Goal: Task Accomplishment & Management: Use online tool/utility

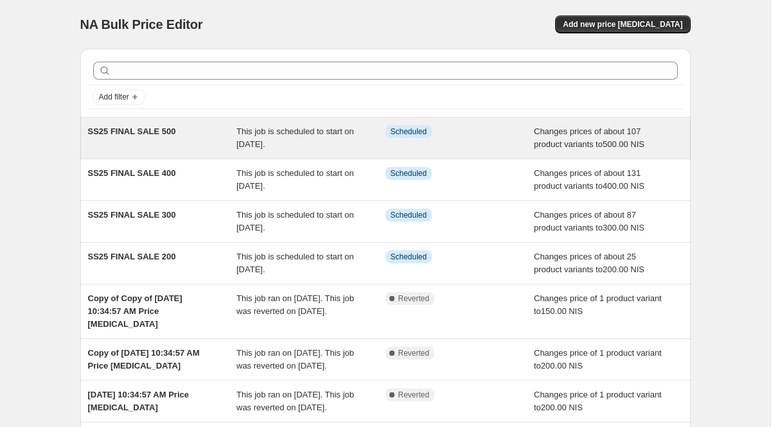
click at [345, 146] on div "This job is scheduled to start on [DATE]." at bounding box center [310, 138] width 149 height 26
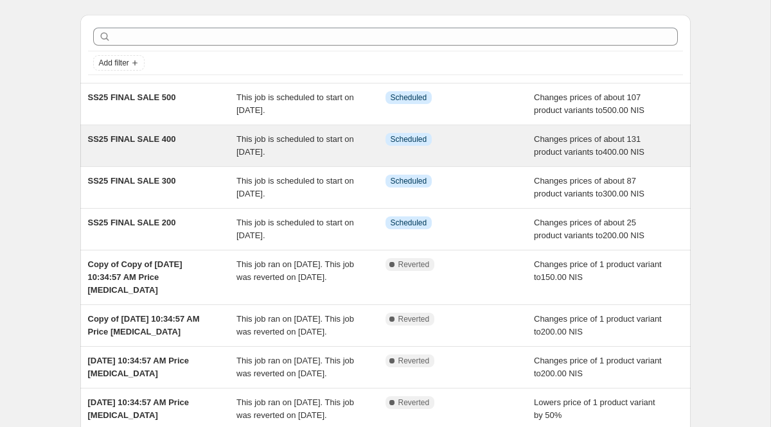
scroll to position [311, 0]
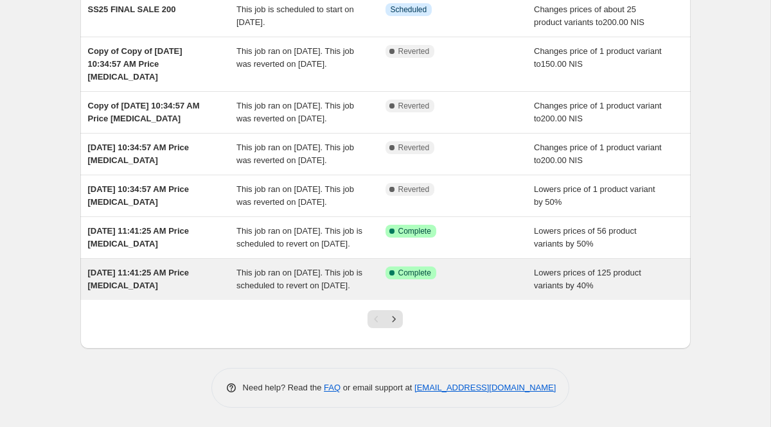
click at [360, 283] on div "This job ran on [DATE]. This job is scheduled to revert on [DATE]." at bounding box center [310, 279] width 149 height 26
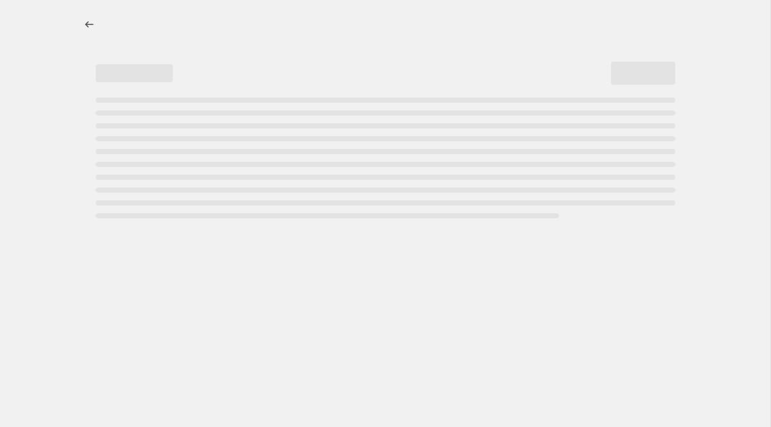
select select "percentage"
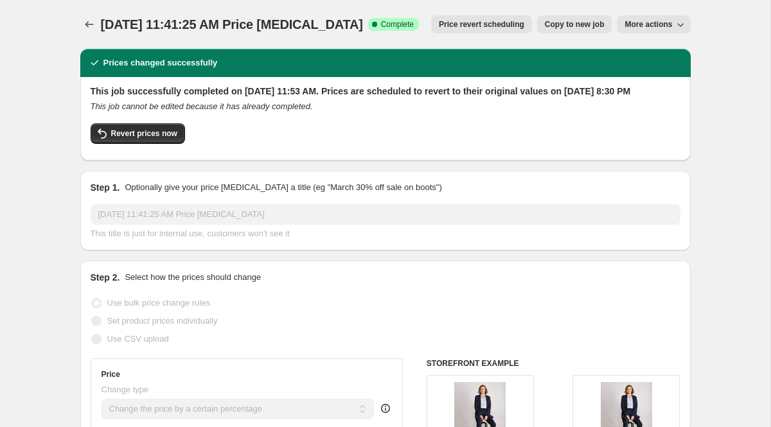
click at [494, 28] on span "Price revert scheduling" at bounding box center [481, 24] width 85 height 10
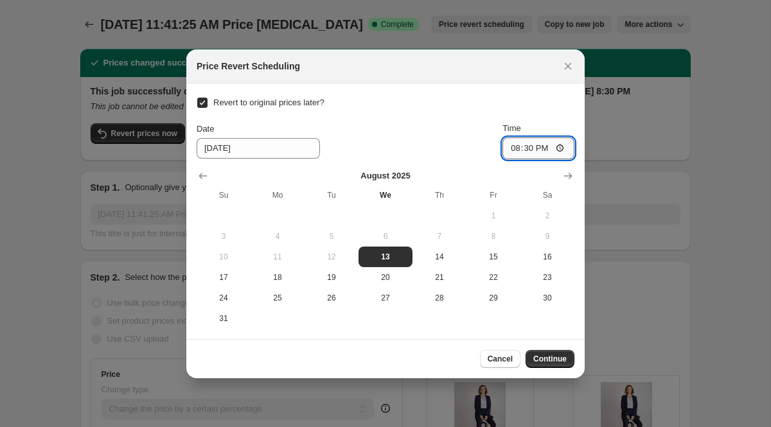
click at [546, 146] on input "20:30" at bounding box center [538, 148] width 72 height 22
type input "20:29"
click at [553, 362] on span "Continue" at bounding box center [549, 359] width 33 height 10
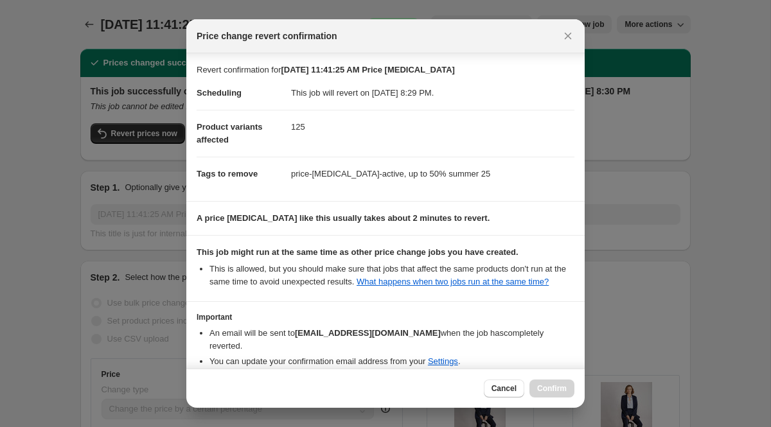
scroll to position [80, 0]
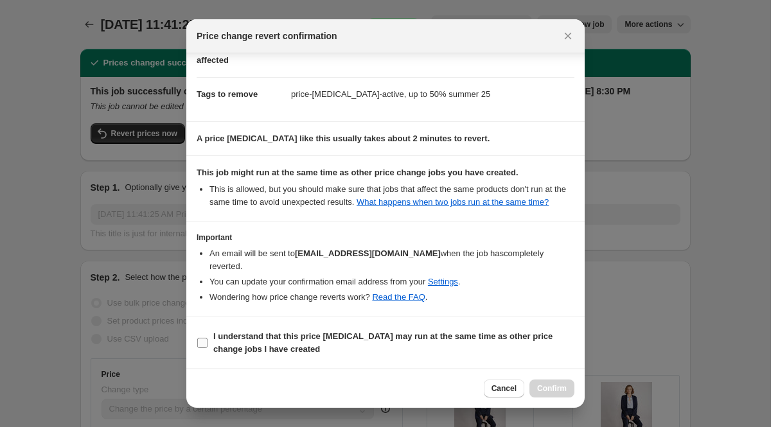
click at [198, 340] on input "I understand that this price [MEDICAL_DATA] may run at the same time as other p…" at bounding box center [202, 343] width 10 height 10
checkbox input "true"
click at [563, 389] on span "Confirm" at bounding box center [552, 388] width 30 height 10
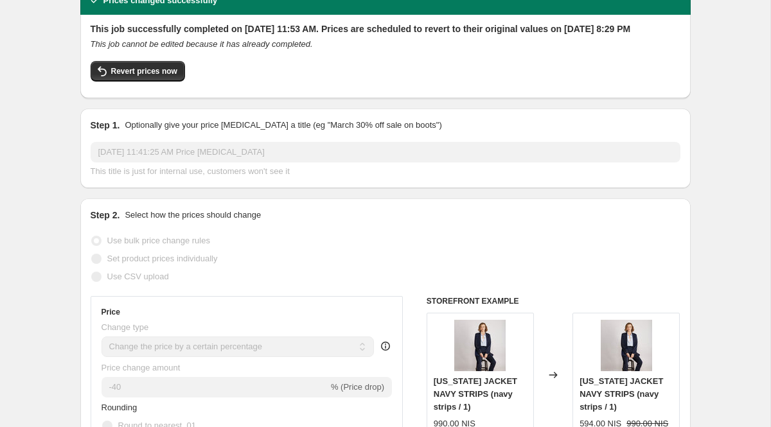
scroll to position [0, 0]
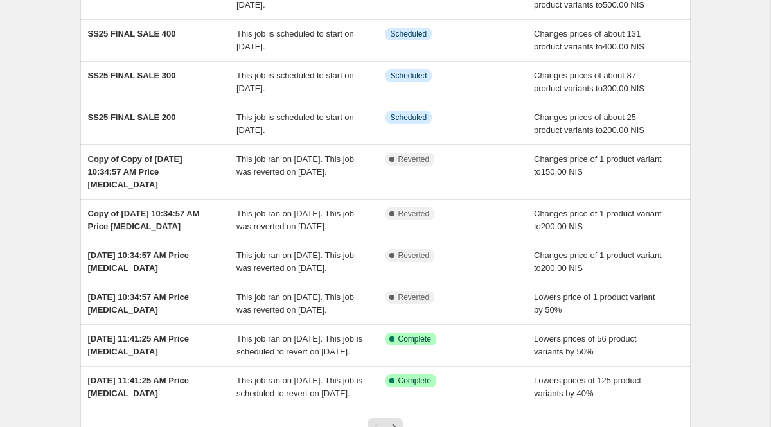
scroll to position [311, 0]
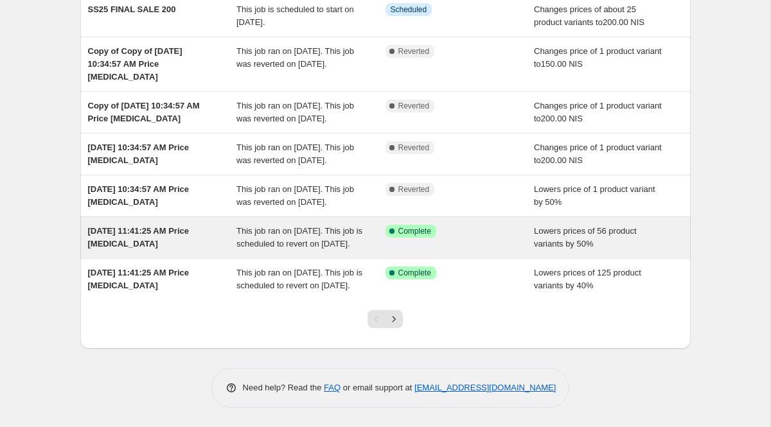
click at [385, 225] on div "Success Complete Complete" at bounding box center [459, 238] width 149 height 26
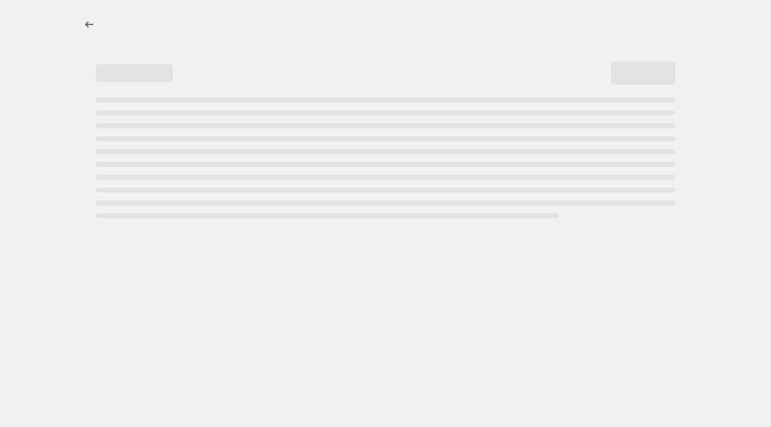
select select "percentage"
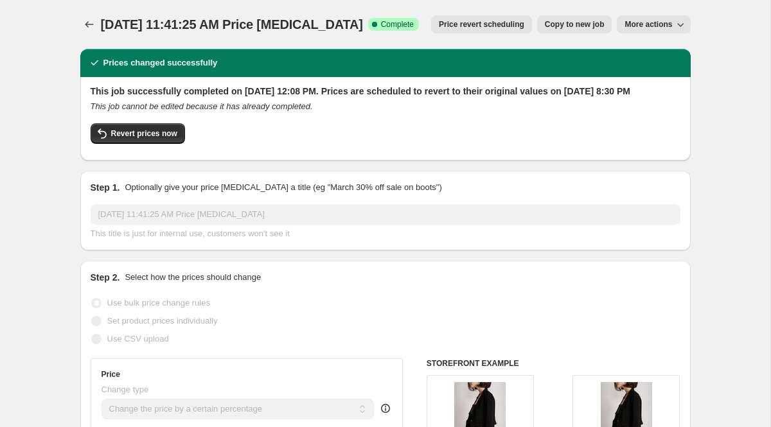
click at [498, 24] on span "Price revert scheduling" at bounding box center [481, 24] width 85 height 10
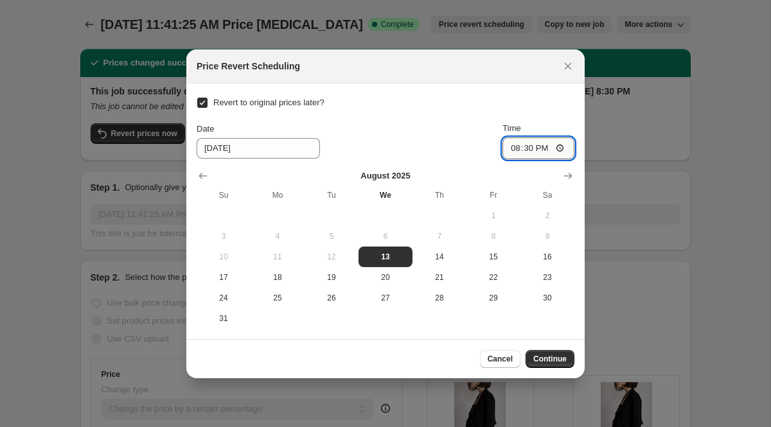
click at [541, 146] on input "20:30" at bounding box center [538, 148] width 72 height 22
type input "20:29"
click at [545, 170] on div ":r72:" at bounding box center [385, 176] width 378 height 13
click at [554, 151] on input "20:29" at bounding box center [538, 148] width 72 height 22
click at [554, 360] on span "Continue" at bounding box center [549, 359] width 33 height 10
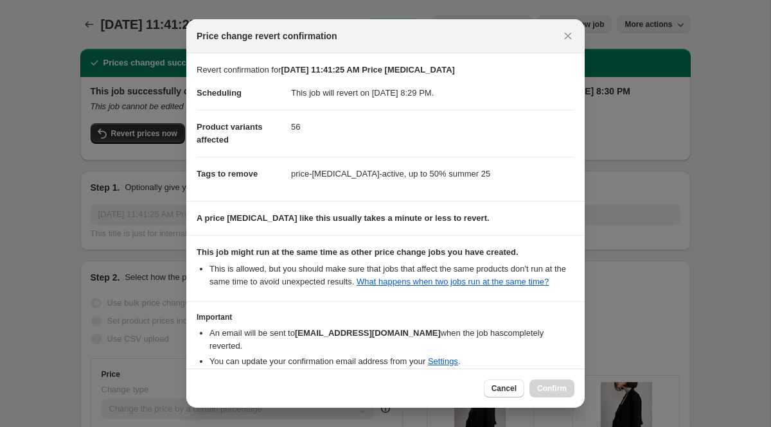
scroll to position [80, 0]
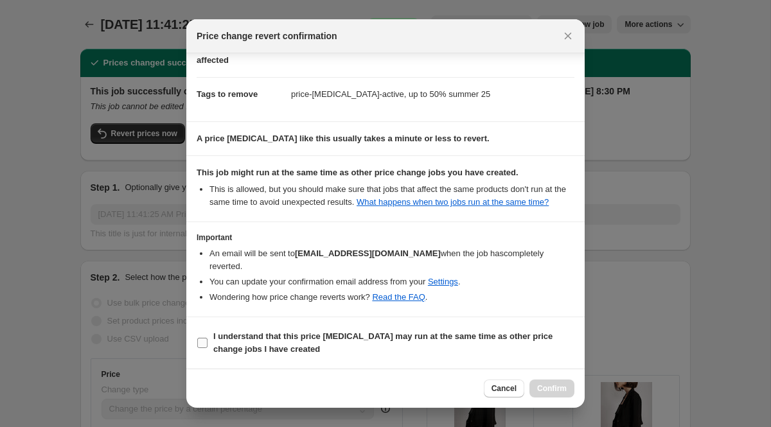
click at [207, 339] on input "I understand that this price [MEDICAL_DATA] may run at the same time as other p…" at bounding box center [202, 343] width 10 height 10
checkbox input "true"
click at [565, 383] on span "Confirm" at bounding box center [552, 388] width 30 height 10
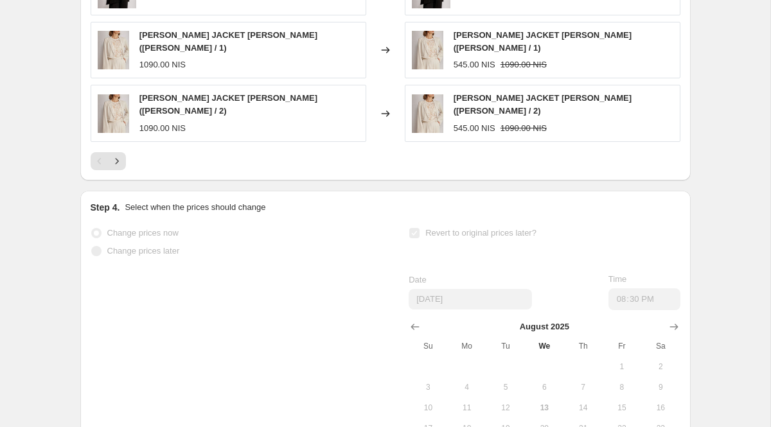
scroll to position [1314, 0]
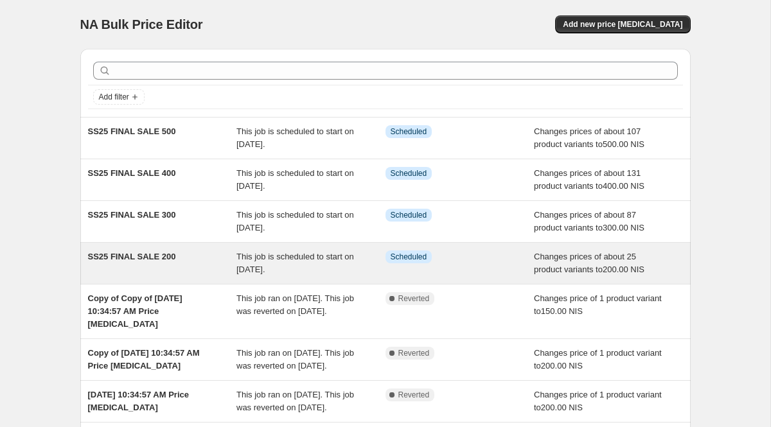
scroll to position [311, 0]
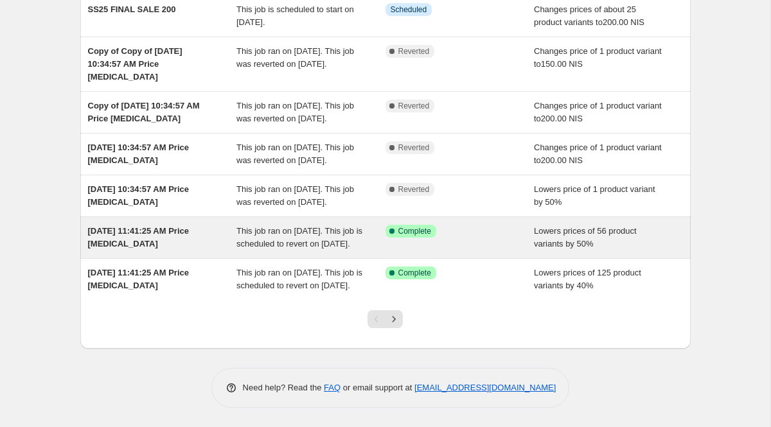
click at [413, 225] on div "Success Complete Complete" at bounding box center [459, 238] width 149 height 26
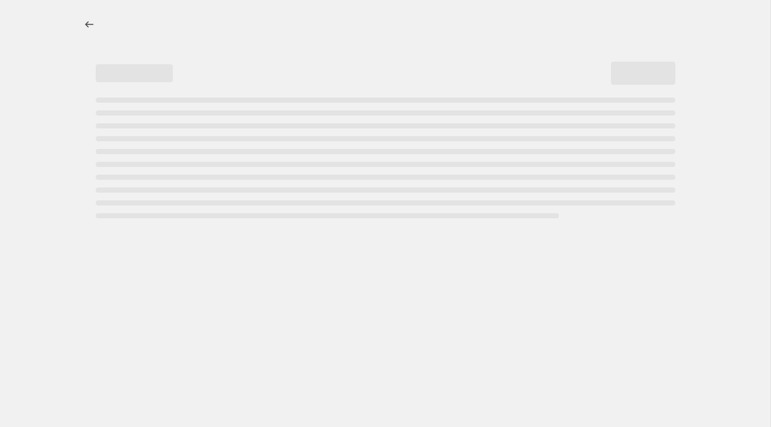
select select "percentage"
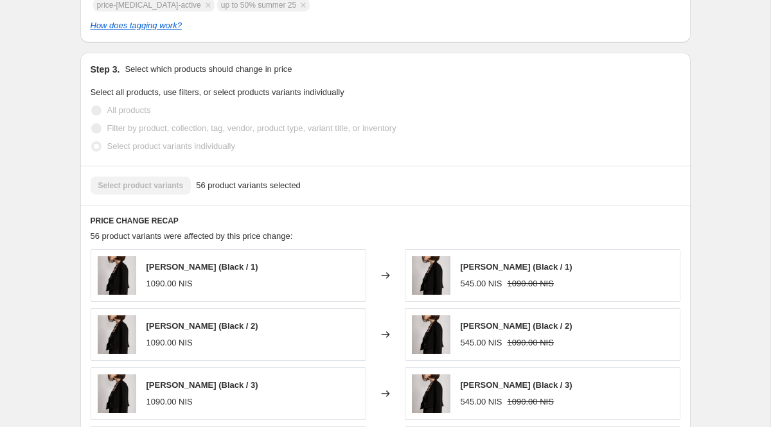
scroll to position [1314, 0]
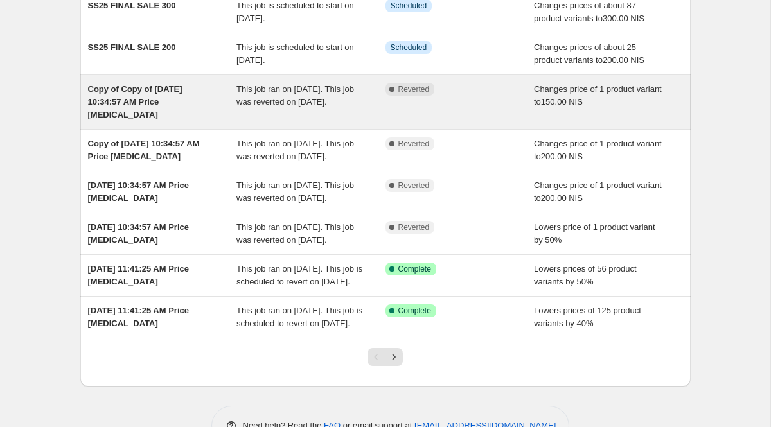
scroll to position [311, 0]
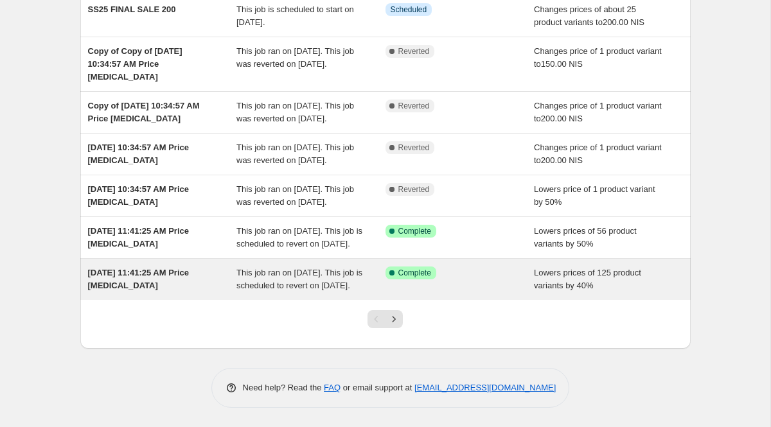
click at [386, 270] on div "Success Complete Complete" at bounding box center [459, 279] width 149 height 26
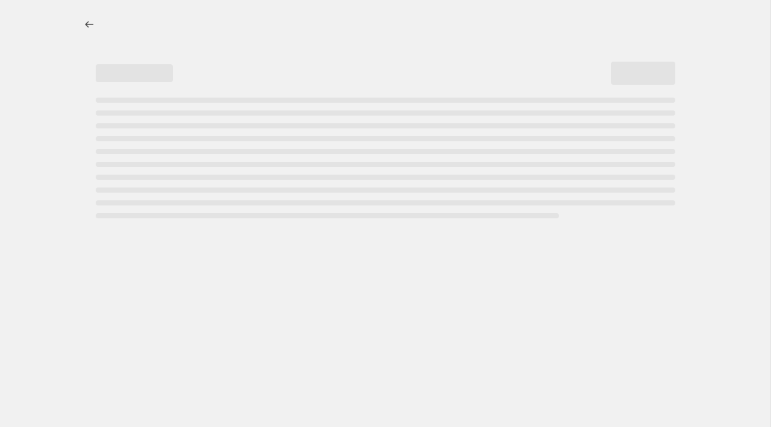
select select "percentage"
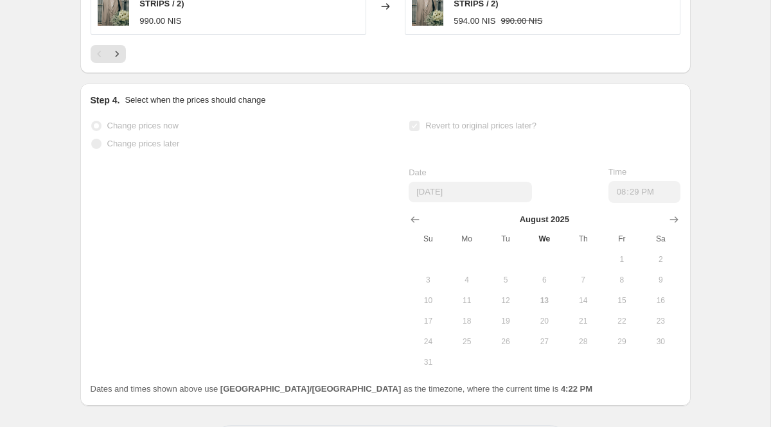
scroll to position [1323, 0]
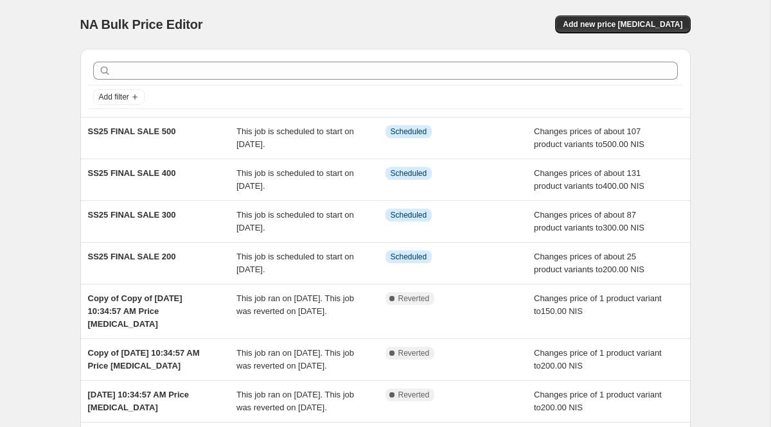
scroll to position [311, 0]
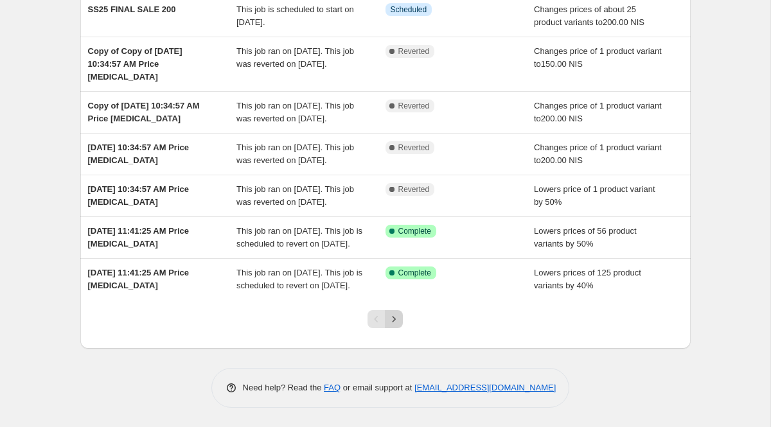
click at [398, 317] on icon "Next" at bounding box center [393, 319] width 13 height 13
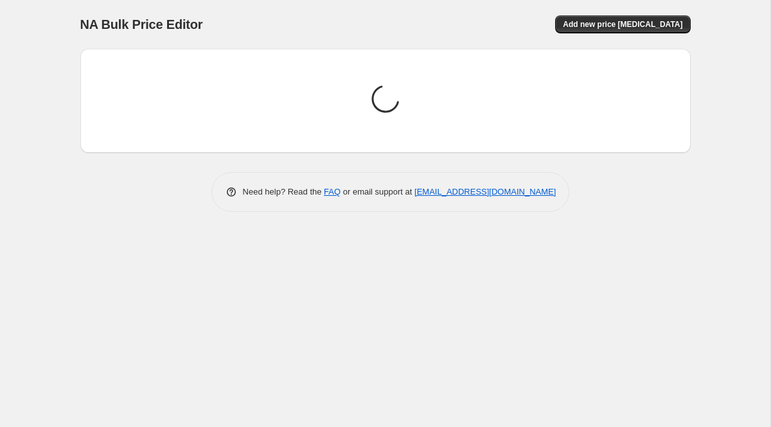
scroll to position [0, 0]
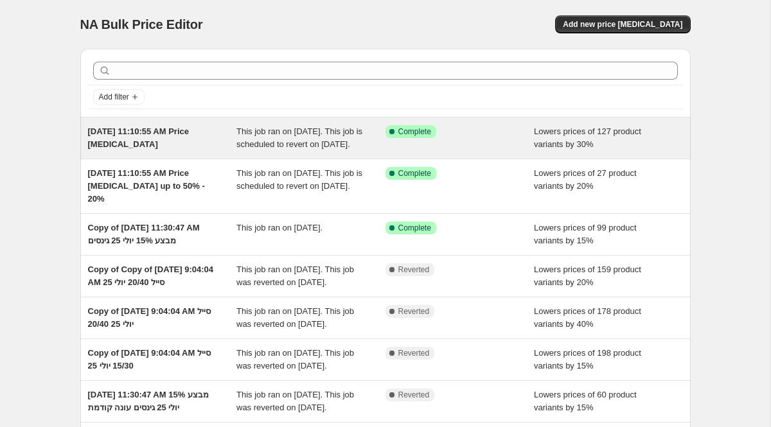
click at [357, 151] on div "This job ran on [DATE]. This job is scheduled to revert on [DATE]." at bounding box center [310, 138] width 149 height 26
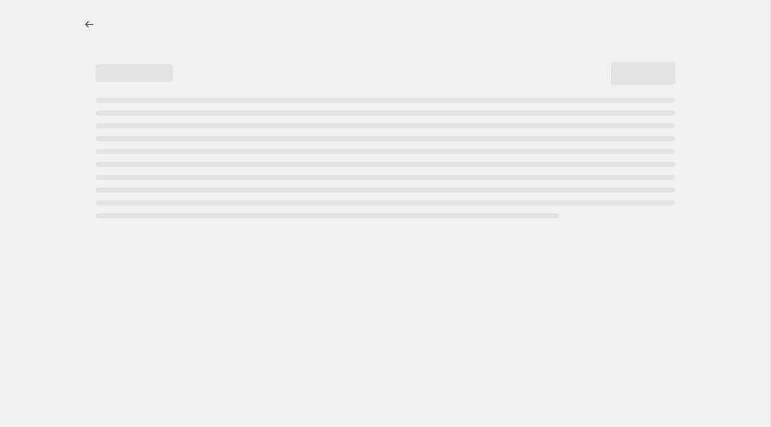
select select "percentage"
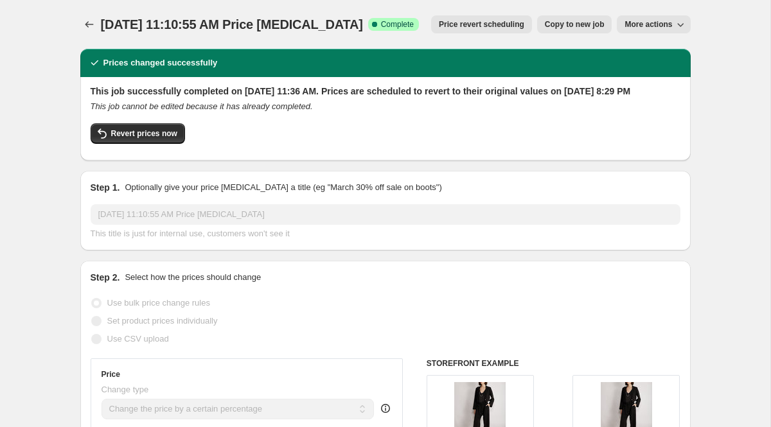
scroll to position [8, 0]
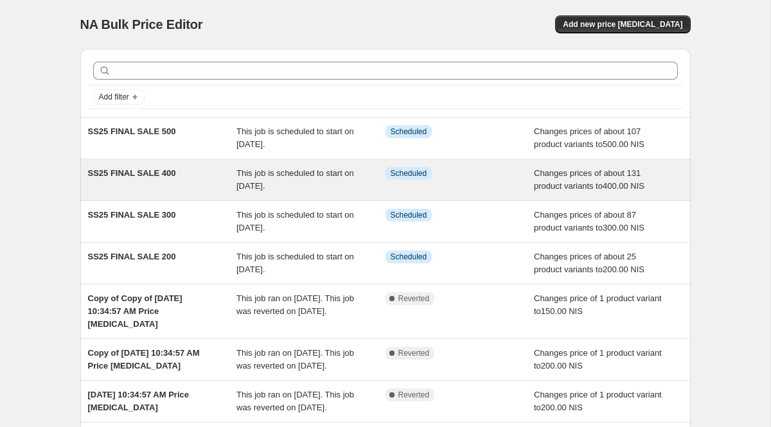
click at [371, 188] on div "This job is scheduled to start on [DATE]." at bounding box center [310, 180] width 149 height 26
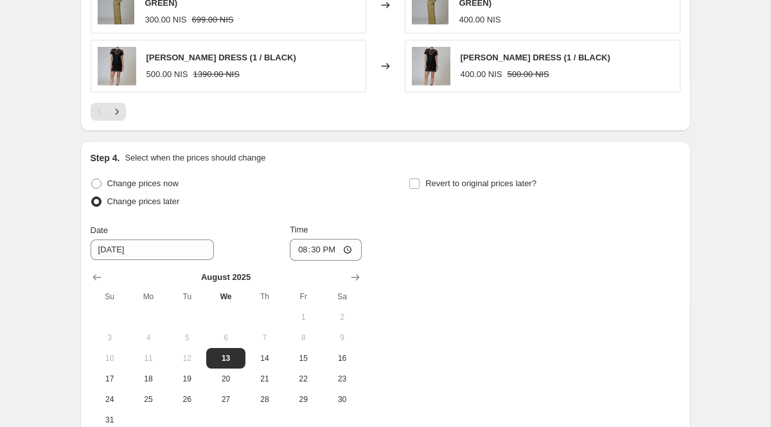
scroll to position [1038, 0]
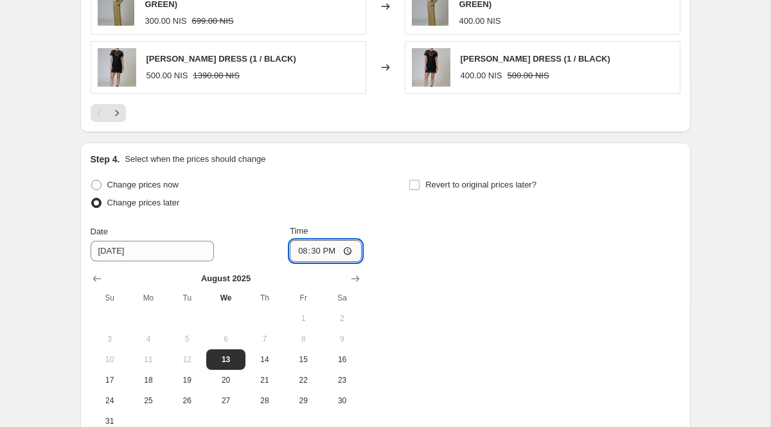
click at [326, 240] on input "20:30" at bounding box center [326, 251] width 72 height 22
click at [468, 256] on div "Change prices now Change prices later Date [DATE] Time 20:[DATE] Mo Tu We Th Fr…" at bounding box center [385, 304] width 589 height 256
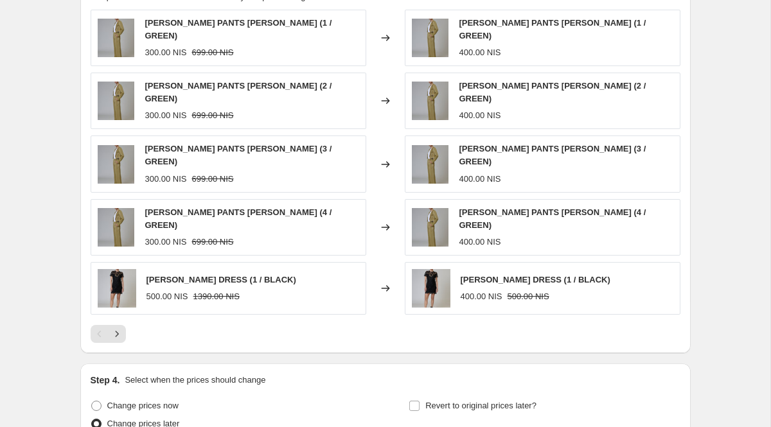
scroll to position [818, 0]
click at [116, 327] on icon "Next" at bounding box center [116, 333] width 13 height 13
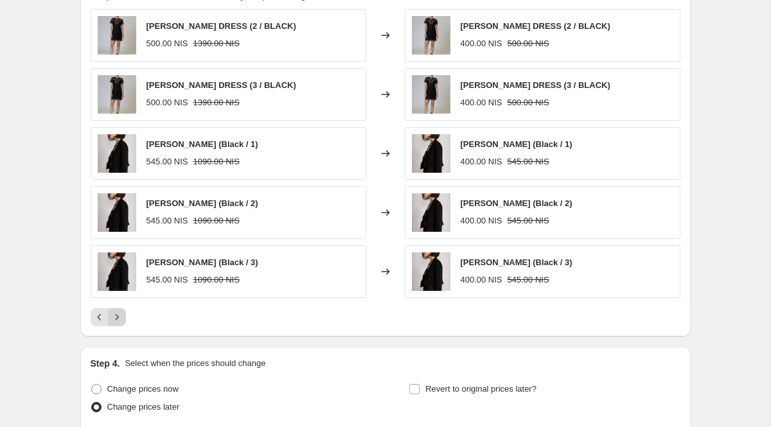
click at [116, 320] on icon "Next" at bounding box center [116, 317] width 13 height 13
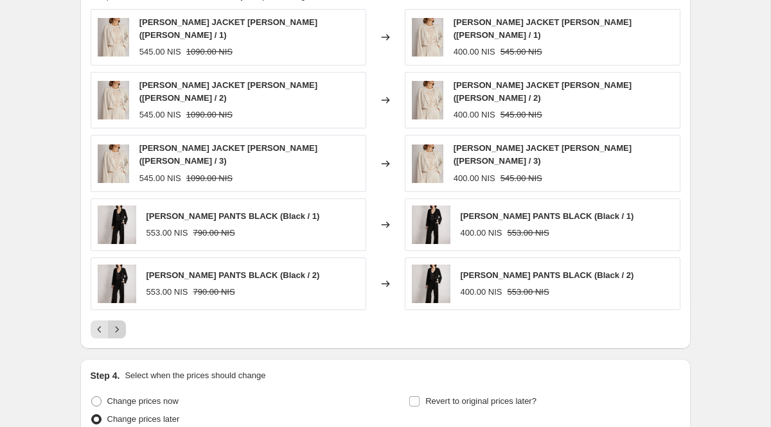
click at [116, 323] on icon "Next" at bounding box center [116, 329] width 13 height 13
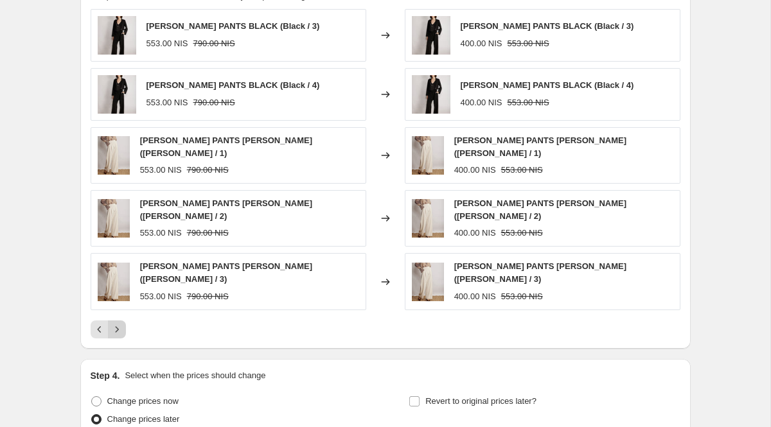
click at [116, 323] on icon "Next" at bounding box center [116, 329] width 13 height 13
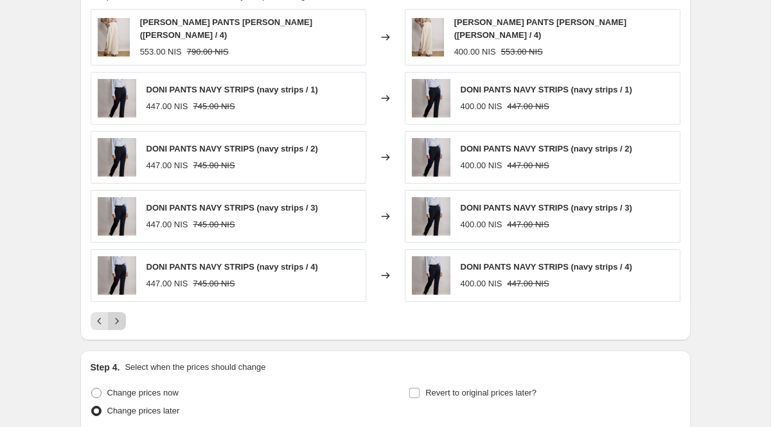
click at [116, 320] on icon "Next" at bounding box center [116, 321] width 13 height 13
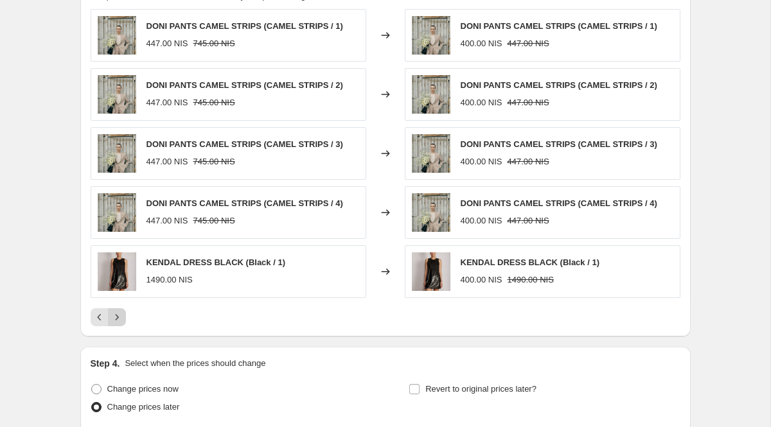
click at [116, 320] on icon "Next" at bounding box center [116, 317] width 13 height 13
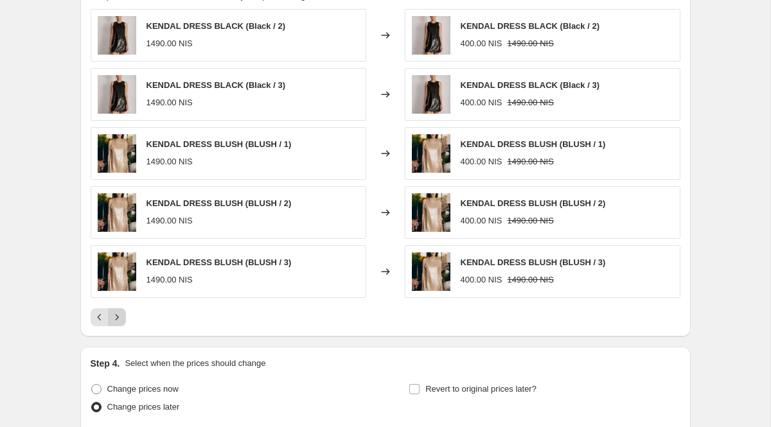
click at [118, 319] on icon "Next" at bounding box center [116, 317] width 13 height 13
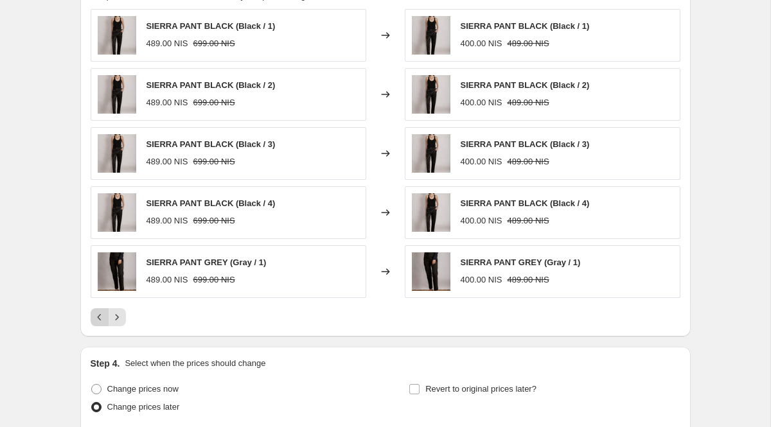
click at [103, 317] on icon "Previous" at bounding box center [99, 317] width 13 height 13
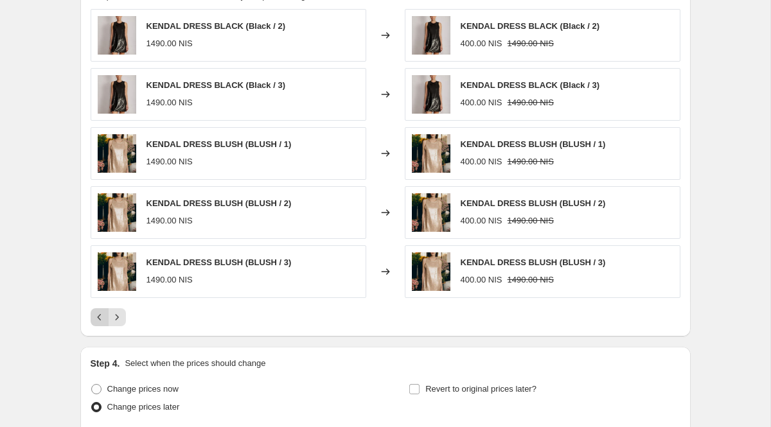
click at [103, 317] on icon "Previous" at bounding box center [99, 317] width 13 height 13
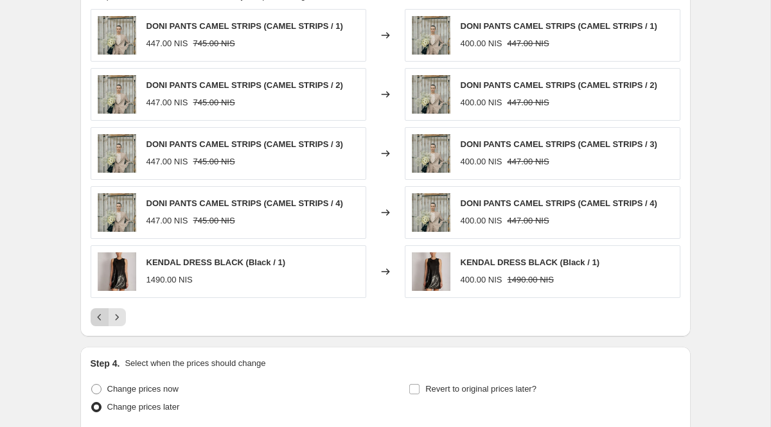
click at [103, 317] on icon "Previous" at bounding box center [99, 317] width 13 height 13
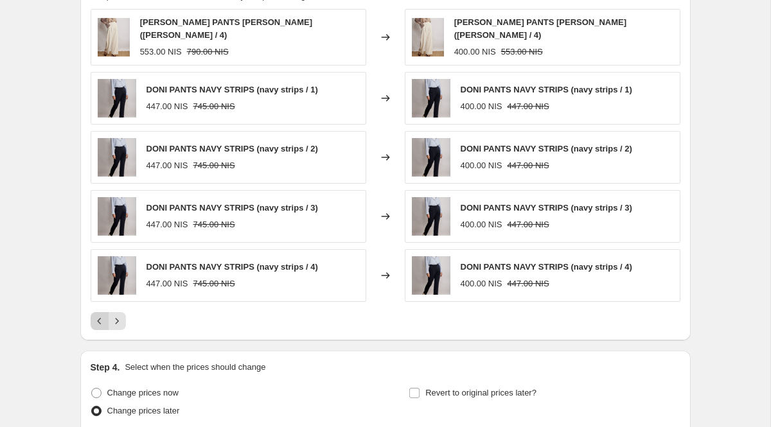
click at [103, 317] on icon "Previous" at bounding box center [99, 321] width 13 height 13
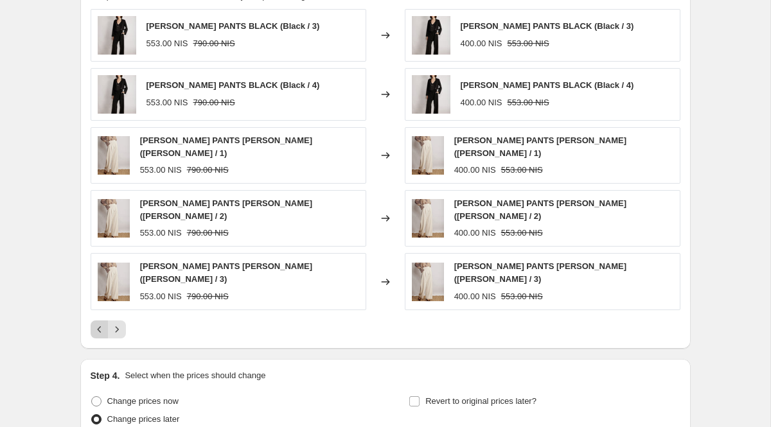
click at [99, 320] on button "Previous" at bounding box center [100, 329] width 18 height 18
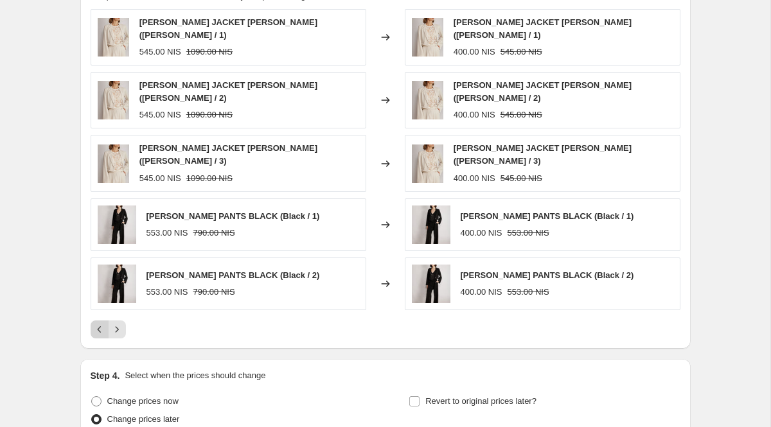
click at [99, 320] on button "Previous" at bounding box center [100, 329] width 18 height 18
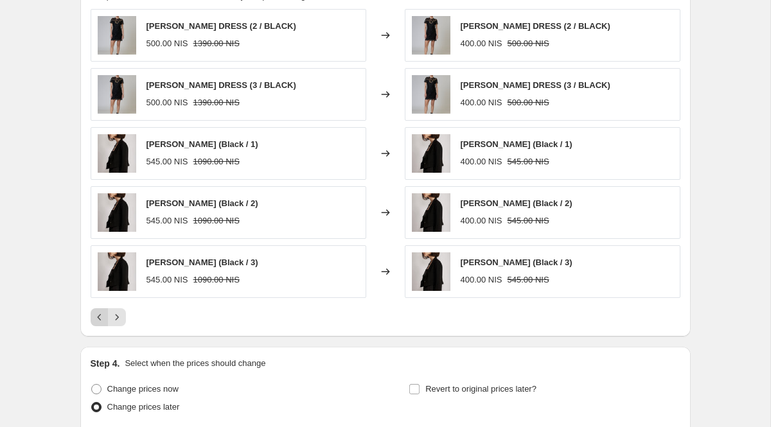
click at [96, 320] on icon "Previous" at bounding box center [99, 317] width 13 height 13
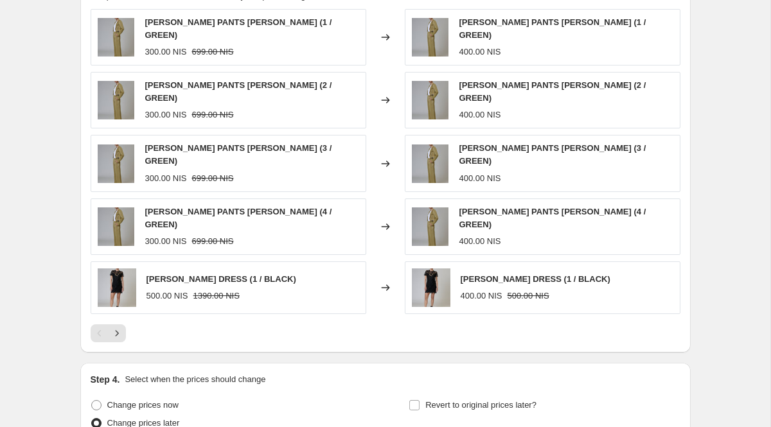
click at [256, 46] on div "300.00 NIS 699.00 NIS" at bounding box center [251, 52] width 214 height 13
click at [259, 26] on span "[PERSON_NAME] PANTS [PERSON_NAME] (1 / GREEN)" at bounding box center [237, 28] width 187 height 22
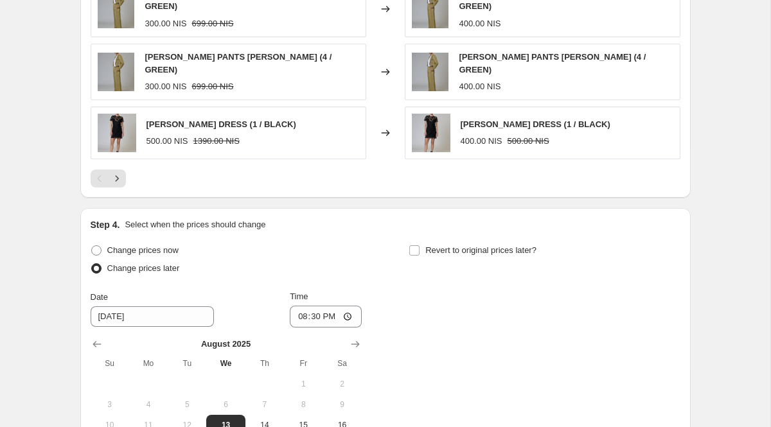
scroll to position [967, 0]
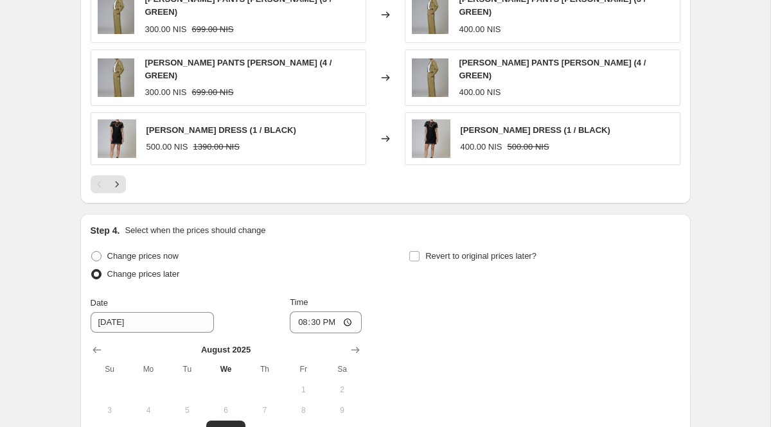
drag, startPoint x: 297, startPoint y: 64, endPoint x: 274, endPoint y: 64, distance: 23.1
click at [275, 64] on div "[PERSON_NAME] PANTS [PERSON_NAME] (4 / GREEN) 300.00 NIS 699.00 NIS" at bounding box center [228, 77] width 275 height 57
click at [274, 64] on div "[PERSON_NAME] PANTS [PERSON_NAME] (4 / GREEN) 300.00 NIS 699.00 NIS" at bounding box center [251, 78] width 214 height 42
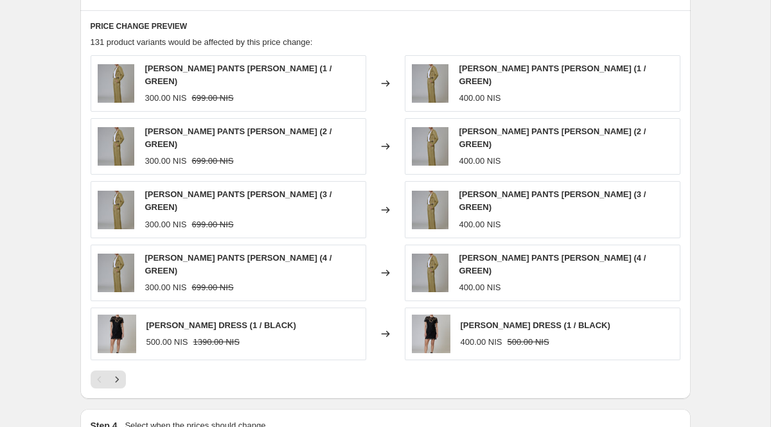
scroll to position [770, 0]
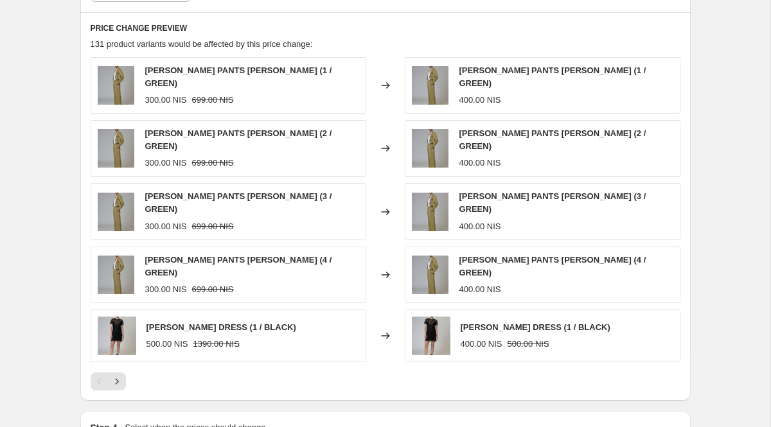
click at [313, 332] on div "[PERSON_NAME] DRESS (1 / BLACK) 500.00 NIS 1390.00 NIS" at bounding box center [228, 336] width 275 height 53
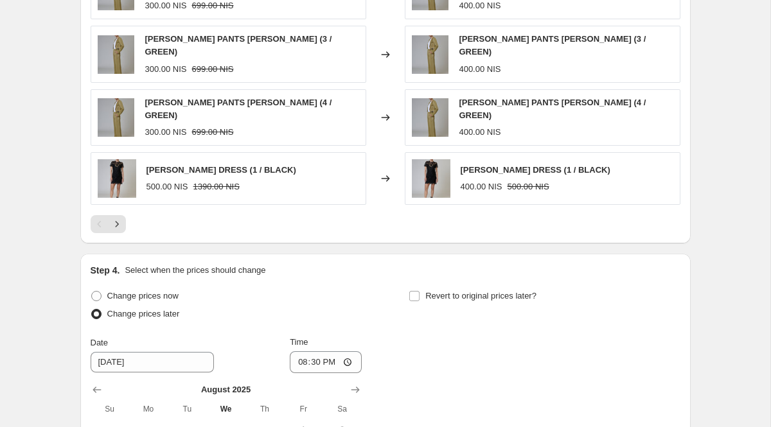
scroll to position [904, 0]
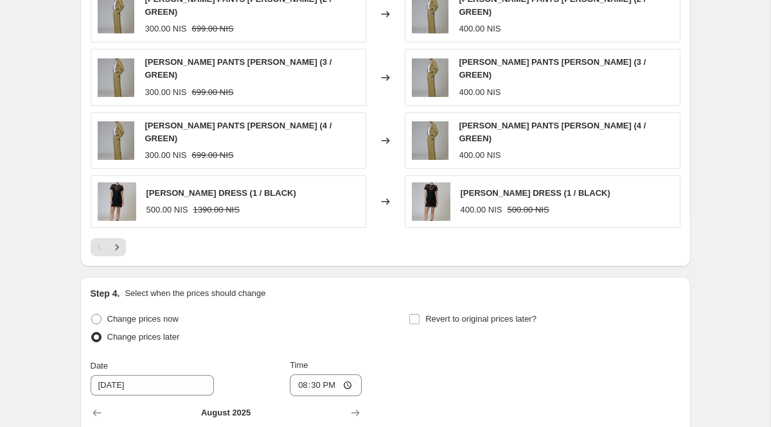
click at [477, 187] on div "[PERSON_NAME] DRESS (1 / BLACK) 400.00 NIS 500.00 NIS" at bounding box center [535, 202] width 150 height 30
click at [425, 187] on img at bounding box center [431, 201] width 39 height 39
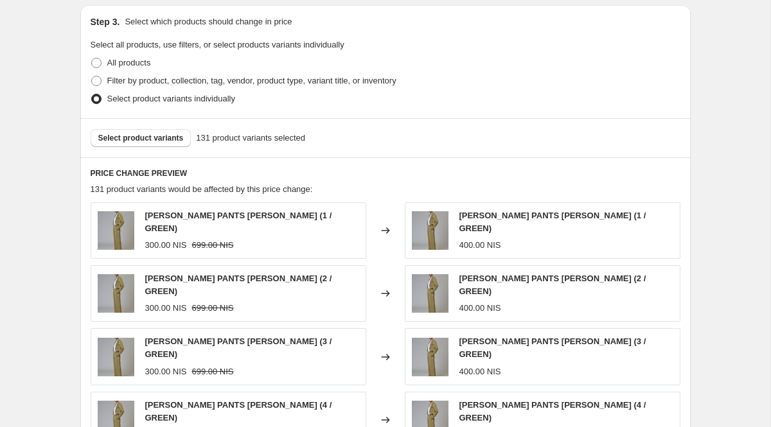
scroll to position [607, 0]
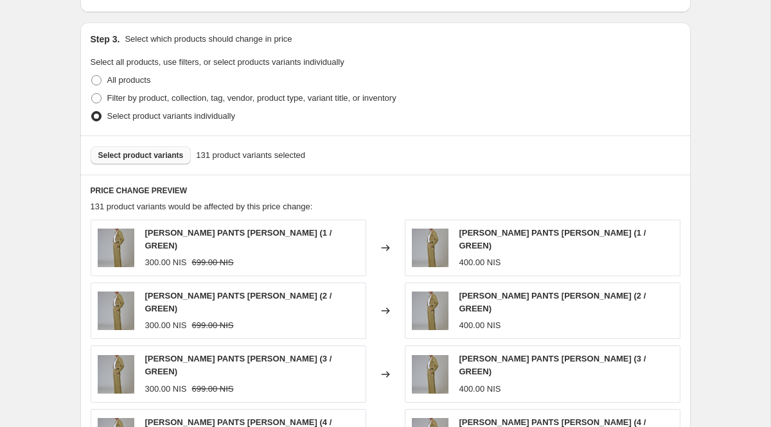
click at [118, 153] on span "Select product variants" at bounding box center [140, 155] width 85 height 10
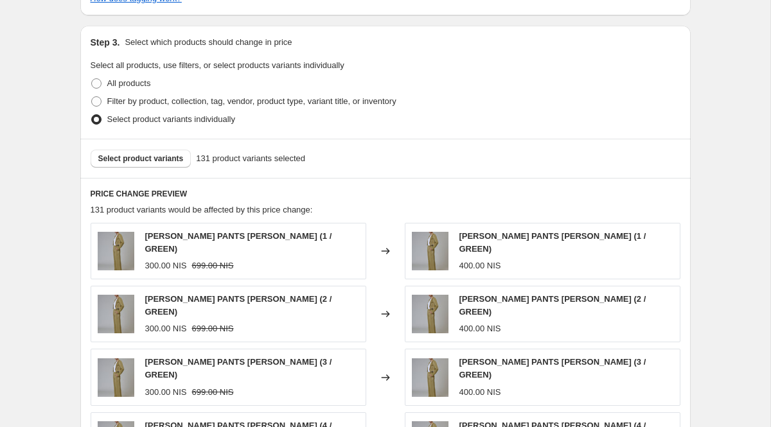
scroll to position [603, 0]
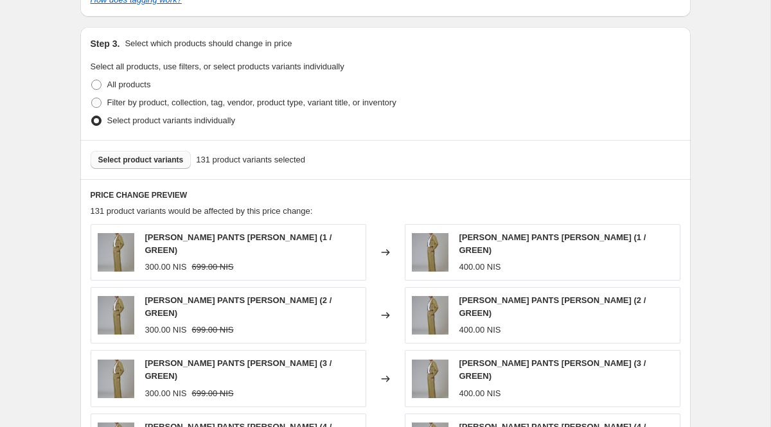
click at [138, 166] on button "Select product variants" at bounding box center [141, 160] width 101 height 18
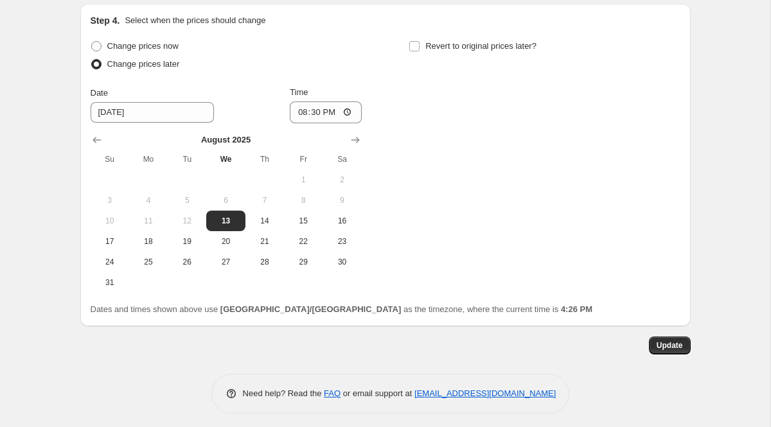
scroll to position [1166, 0]
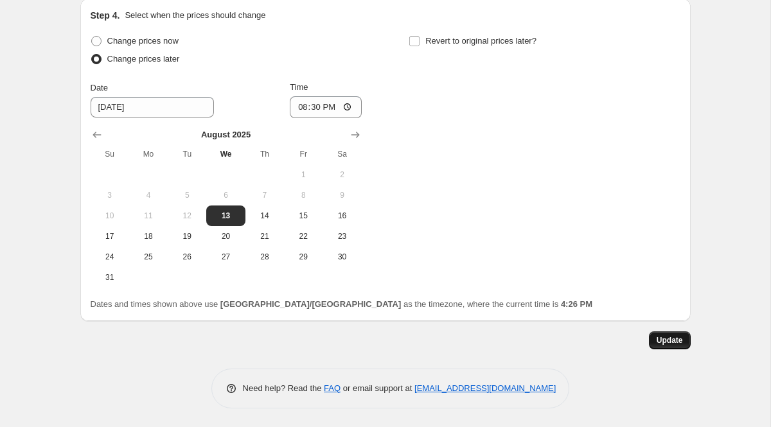
click at [673, 344] on span "Update" at bounding box center [669, 340] width 26 height 10
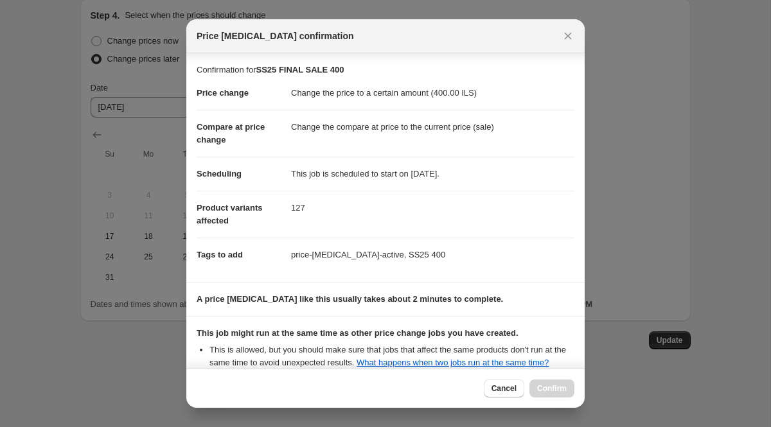
scroll to position [145, 0]
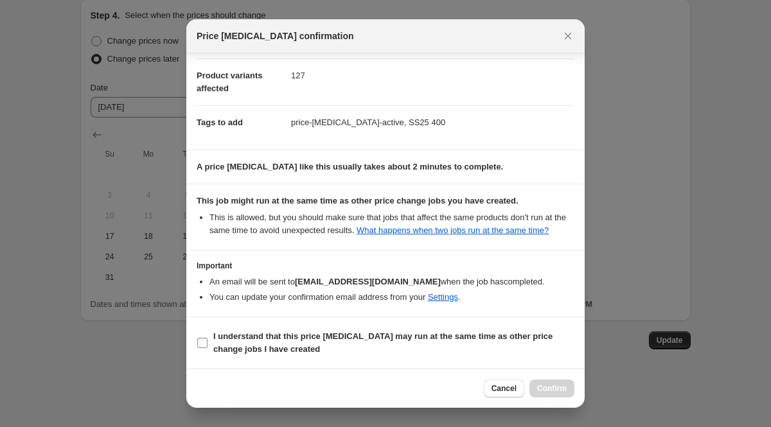
click at [204, 343] on input "I understand that this price [MEDICAL_DATA] may run at the same time as other p…" at bounding box center [202, 343] width 10 height 10
checkbox input "true"
click at [566, 387] on button "Confirm" at bounding box center [551, 389] width 45 height 18
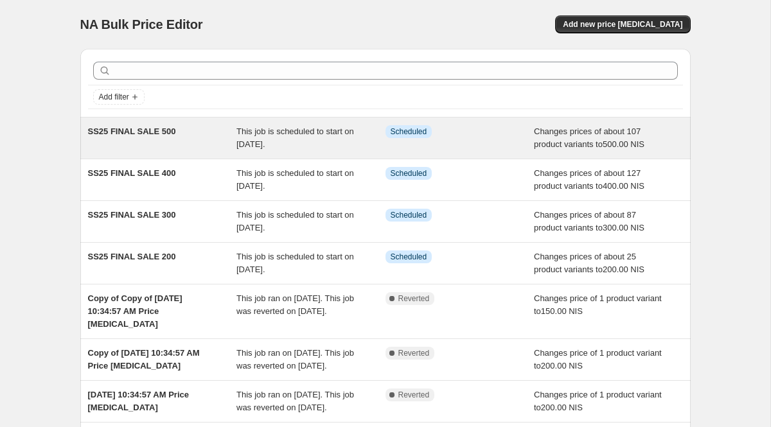
click at [313, 139] on div "This job is scheduled to start on [DATE]." at bounding box center [310, 138] width 149 height 26
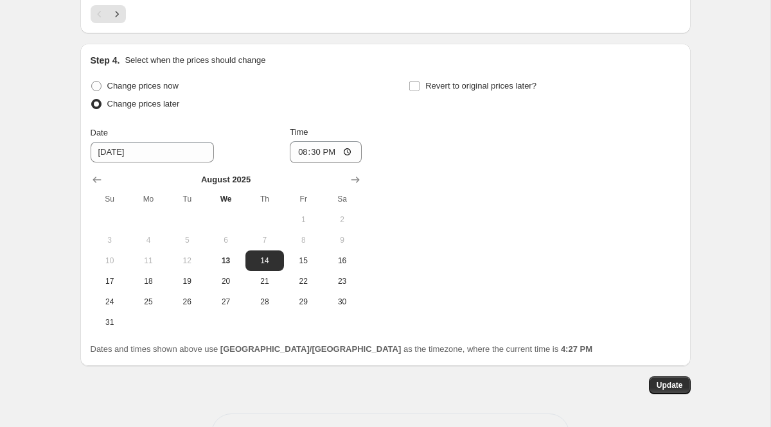
scroll to position [1123, 0]
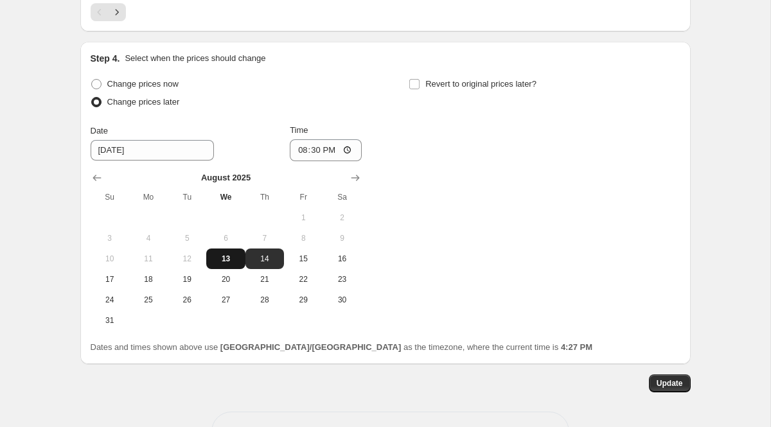
click at [229, 261] on span "13" at bounding box center [225, 259] width 28 height 10
type input "[DATE]"
click at [663, 381] on span "Update" at bounding box center [669, 383] width 26 height 10
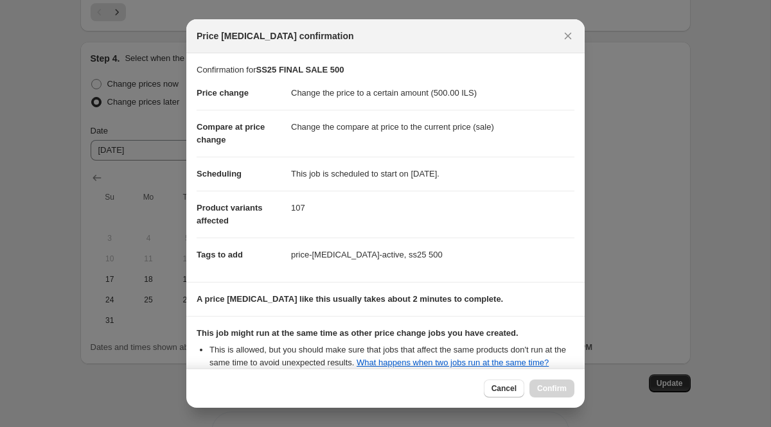
scroll to position [145, 0]
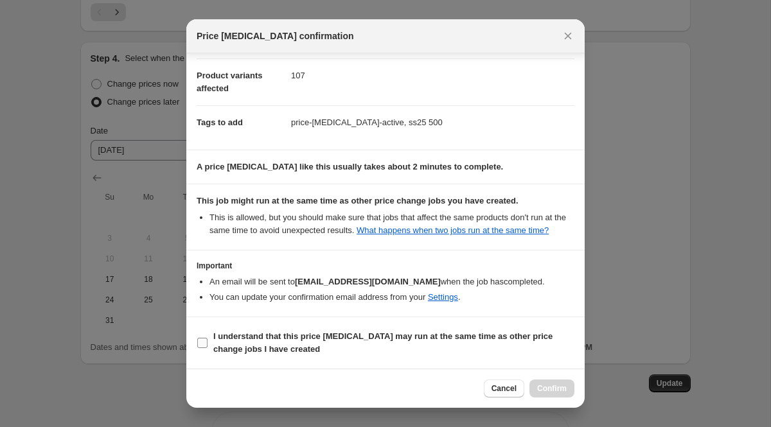
click at [199, 344] on input "I understand that this price [MEDICAL_DATA] may run at the same time as other p…" at bounding box center [202, 343] width 10 height 10
checkbox input "true"
click at [542, 394] on button "Confirm" at bounding box center [551, 389] width 45 height 18
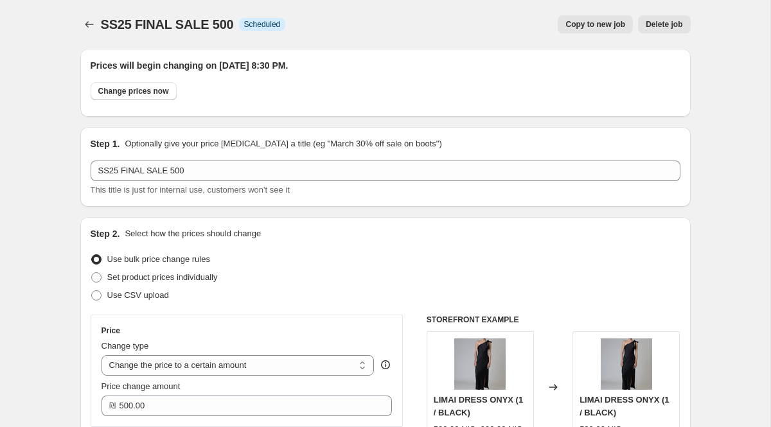
scroll to position [1123, 0]
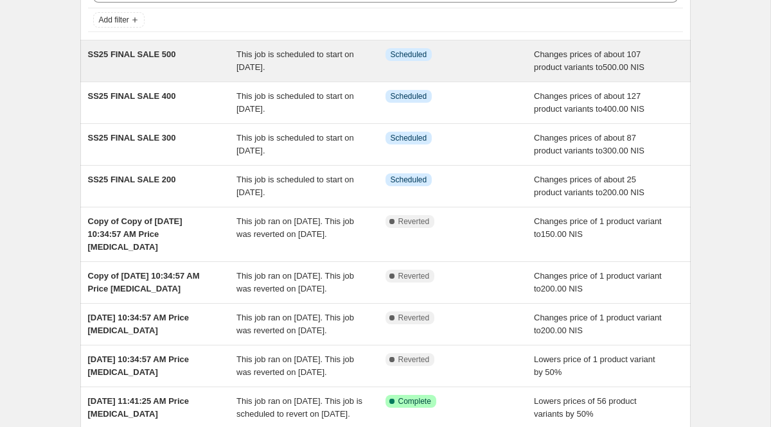
scroll to position [82, 0]
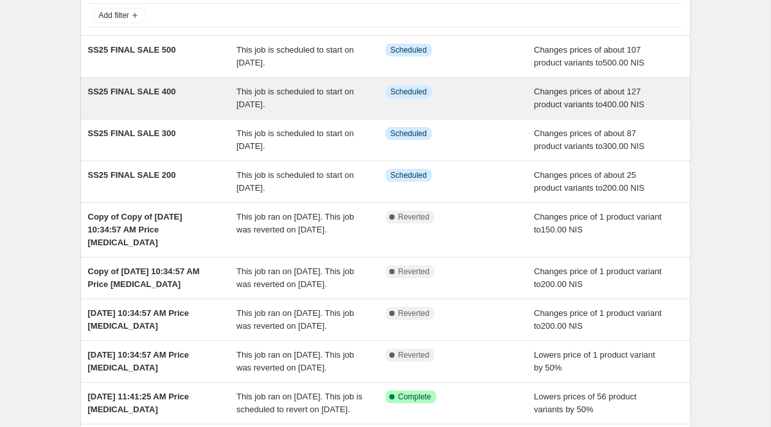
click at [349, 108] on div "This job is scheduled to start on [DATE]." at bounding box center [310, 98] width 149 height 26
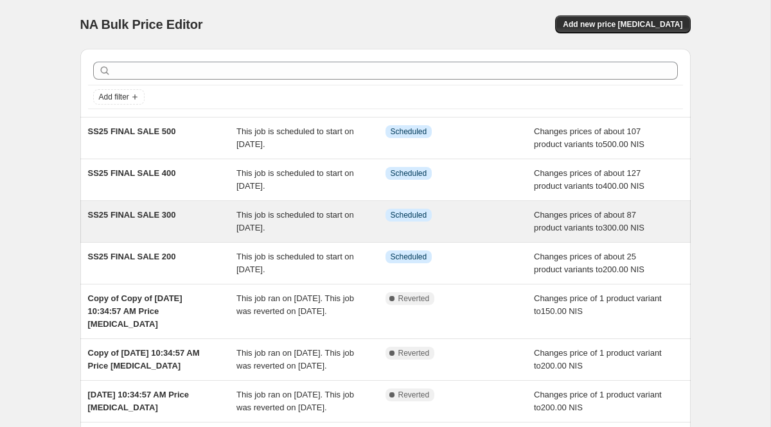
click at [293, 209] on div "This job is scheduled to start on [DATE]." at bounding box center [310, 222] width 149 height 26
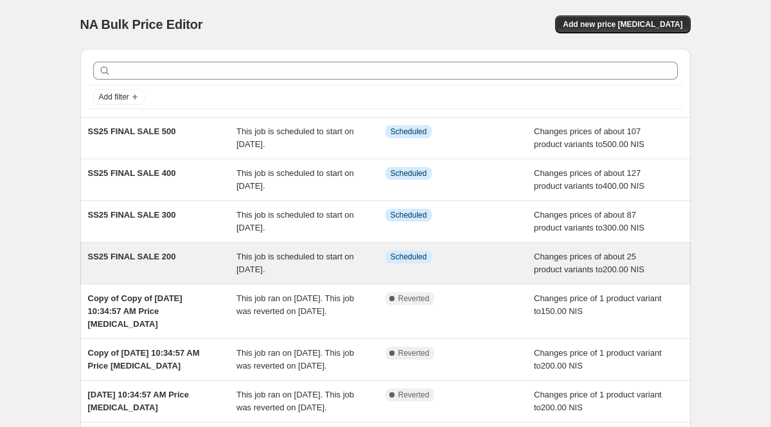
click at [292, 261] on span "This job is scheduled to start on [DATE]." at bounding box center [295, 263] width 118 height 22
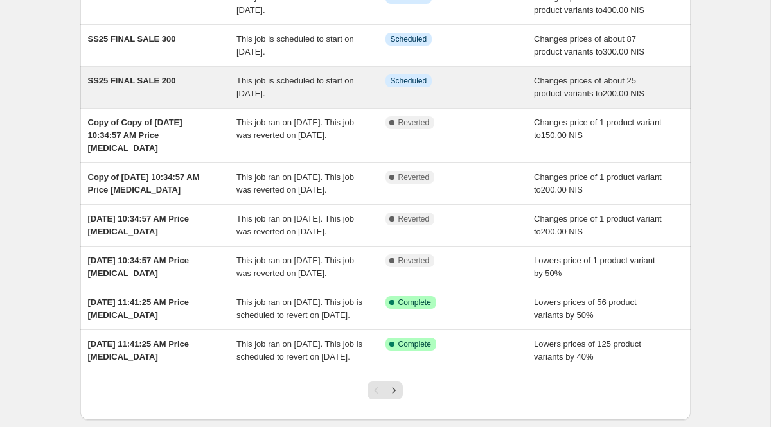
scroll to position [311, 0]
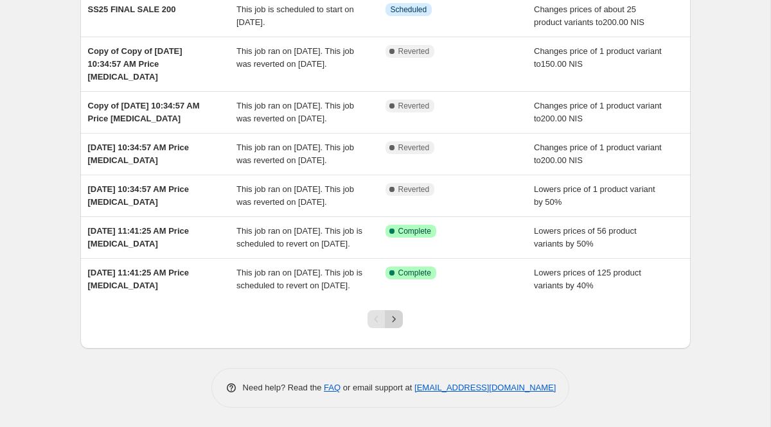
click at [399, 322] on icon "Next" at bounding box center [393, 319] width 13 height 13
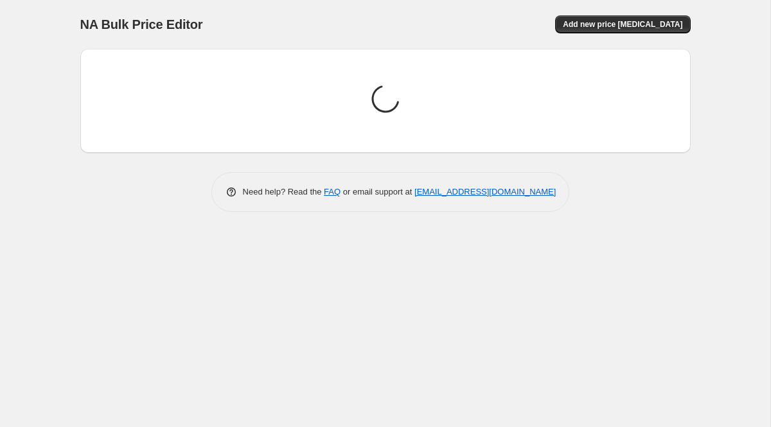
scroll to position [0, 0]
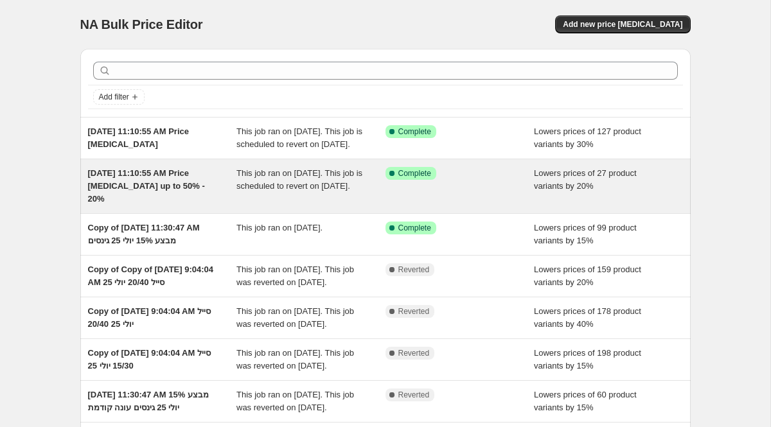
click at [351, 205] on div "This job ran on [DATE]. This job is scheduled to revert on [DATE]." at bounding box center [310, 186] width 149 height 39
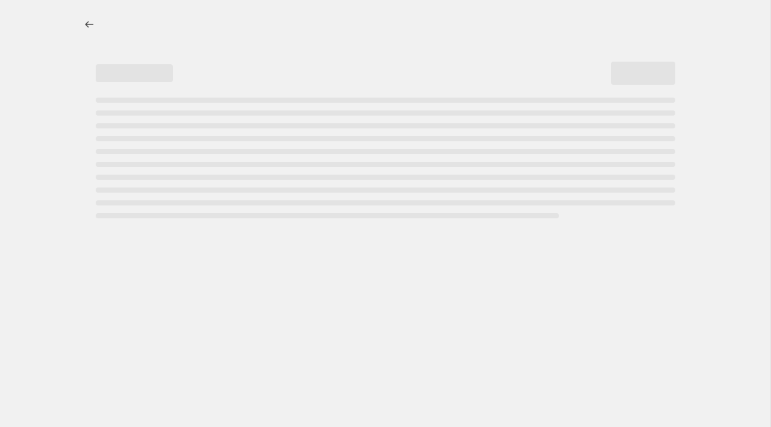
select select "percentage"
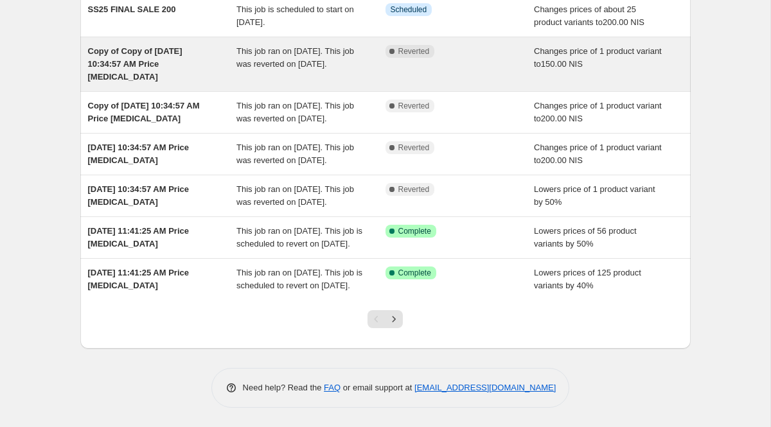
scroll to position [311, 0]
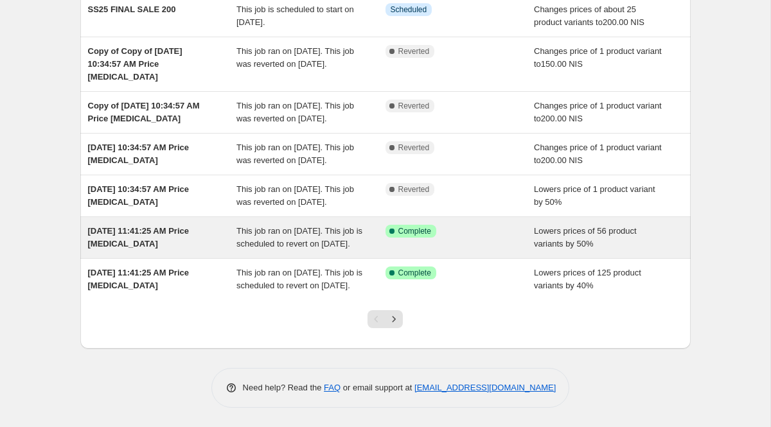
click at [372, 234] on div "This job ran on [DATE]. This job is scheduled to revert on [DATE]." at bounding box center [310, 238] width 149 height 26
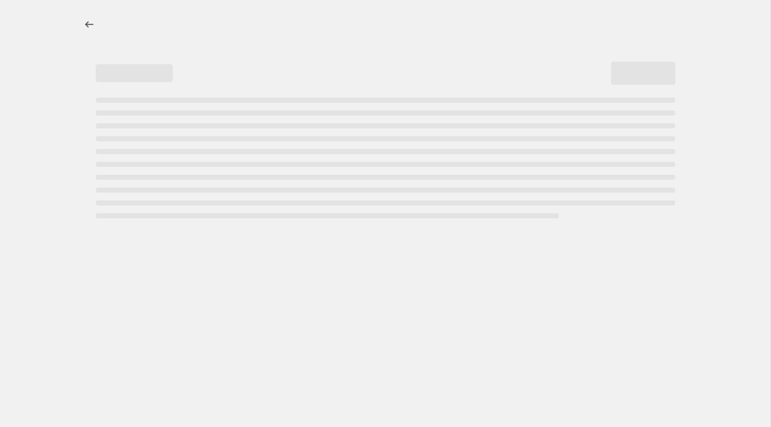
select select "percentage"
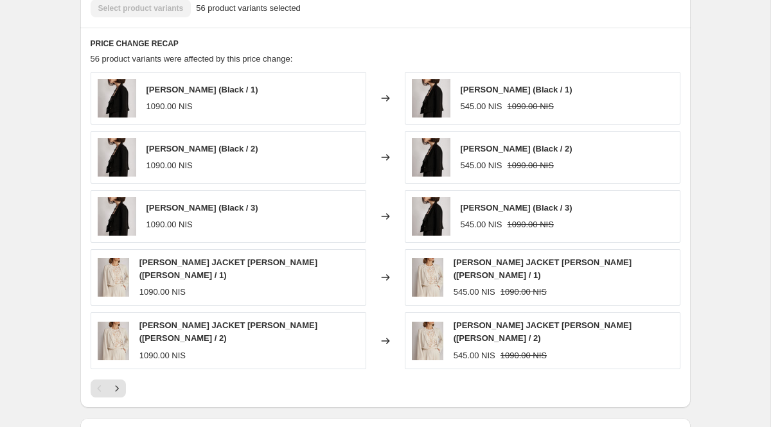
scroll to position [939, 0]
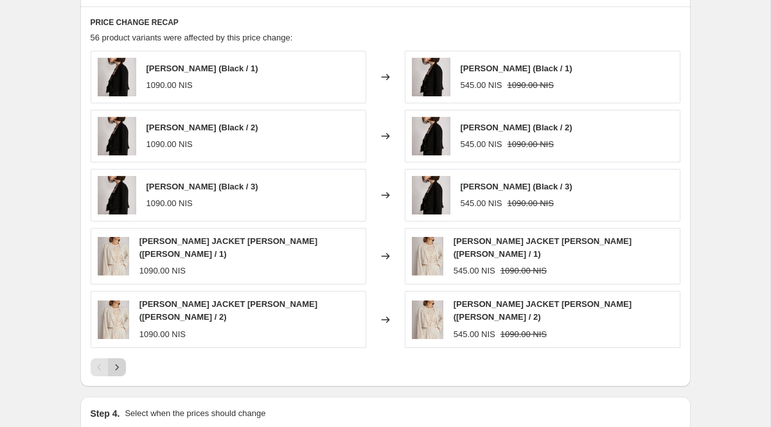
click at [117, 374] on icon "Next" at bounding box center [116, 367] width 13 height 13
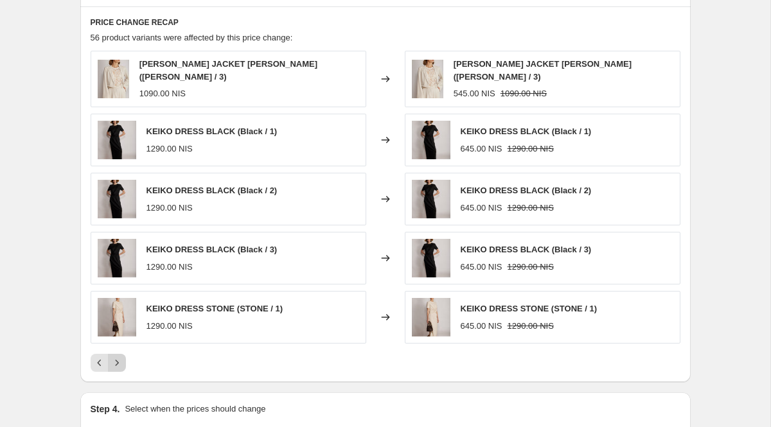
click at [117, 369] on icon "Next" at bounding box center [116, 362] width 13 height 13
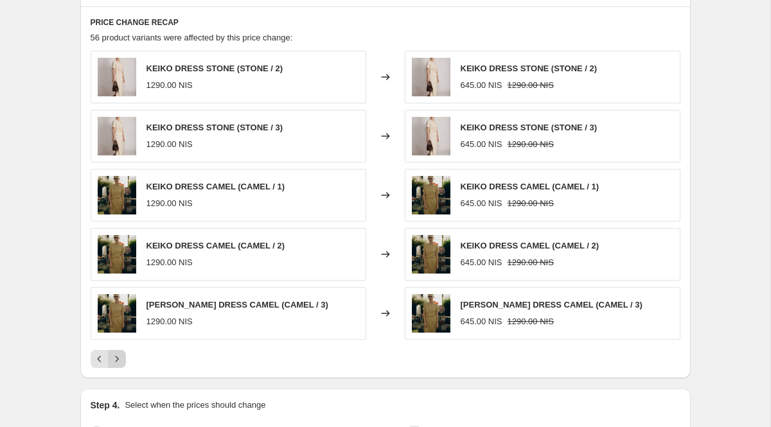
click at [117, 365] on icon "Next" at bounding box center [116, 359] width 13 height 13
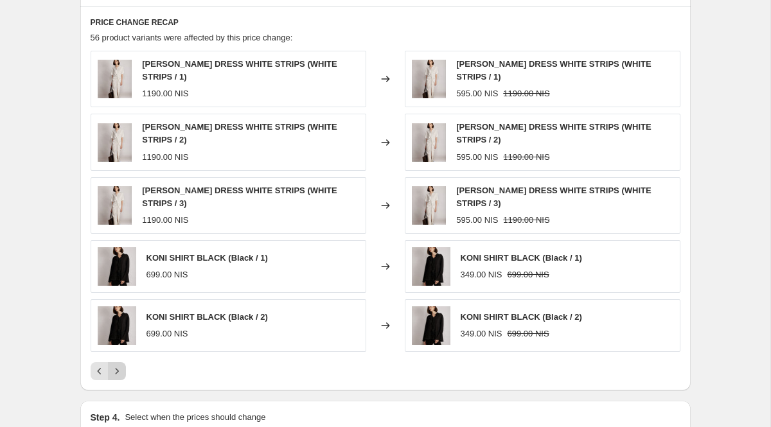
click at [117, 374] on div "[PERSON_NAME] DRESS WHITE STRIPS (WHITE STRIPS / 1) 1190.00 NIS Changed to [PER…" at bounding box center [385, 215] width 589 height 329
click at [117, 378] on icon "Next" at bounding box center [116, 371] width 13 height 13
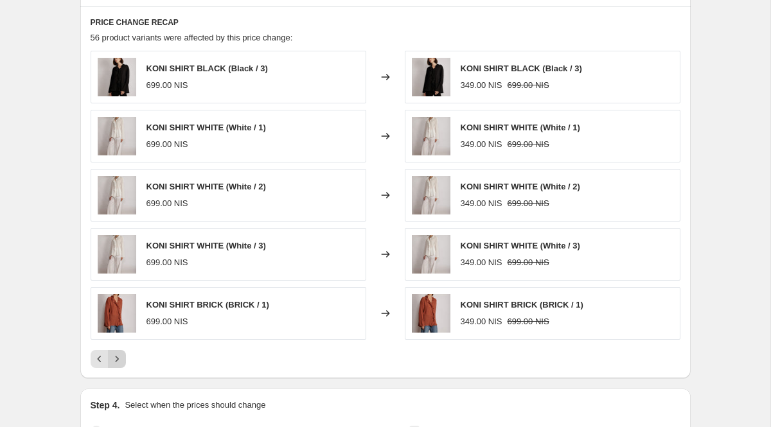
click at [118, 365] on icon "Next" at bounding box center [116, 359] width 13 height 13
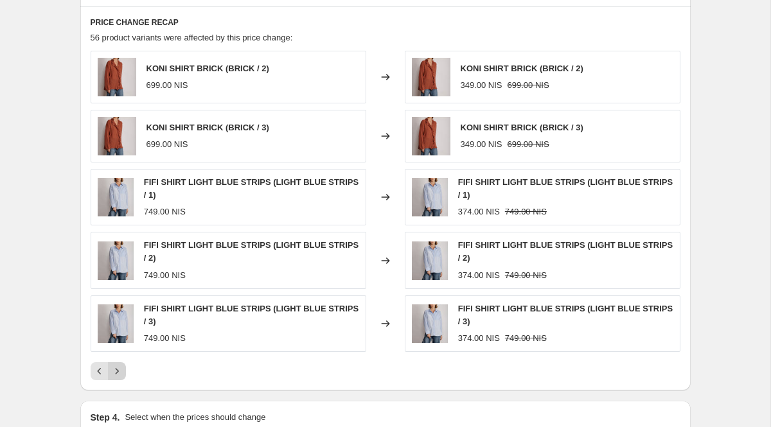
click at [118, 378] on button "Next" at bounding box center [117, 371] width 18 height 18
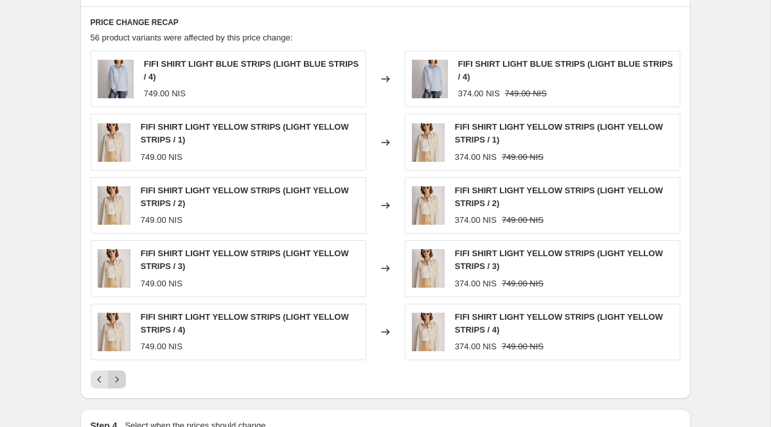
click at [118, 378] on div "FIFI SHIRT LIGHT BLUE STRIPS (LIGHT BLUE STRIPS / 4) 749.00 NIS Changed to FIFI…" at bounding box center [385, 220] width 589 height 338
click at [118, 386] on icon "Next" at bounding box center [116, 379] width 13 height 13
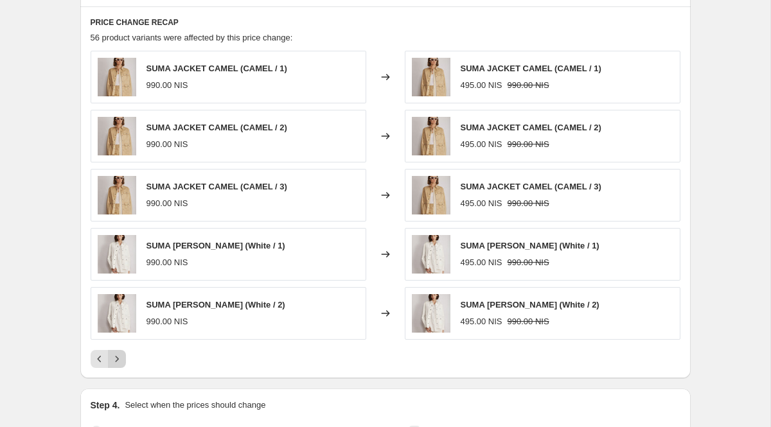
click at [119, 365] on icon "Next" at bounding box center [116, 359] width 13 height 13
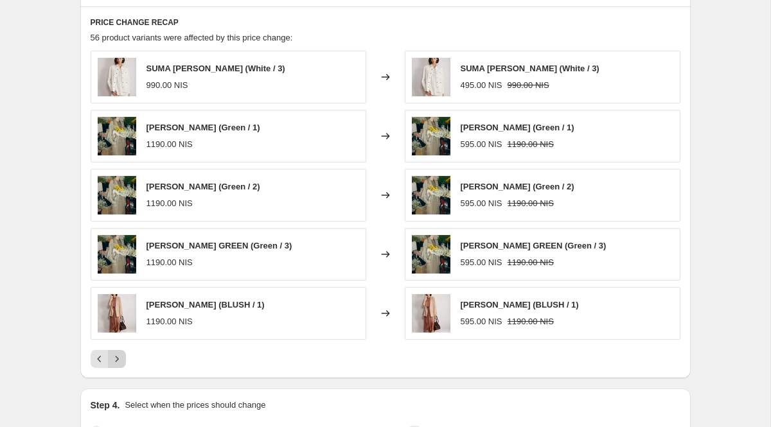
click at [119, 365] on icon "Next" at bounding box center [116, 359] width 13 height 13
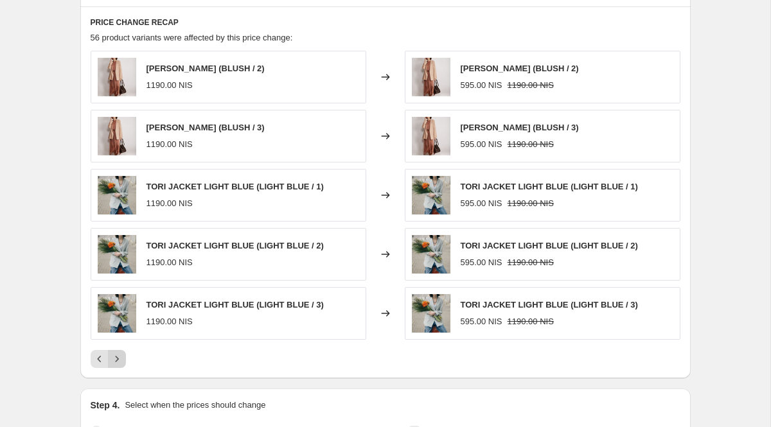
click at [119, 365] on icon "Next" at bounding box center [116, 359] width 13 height 13
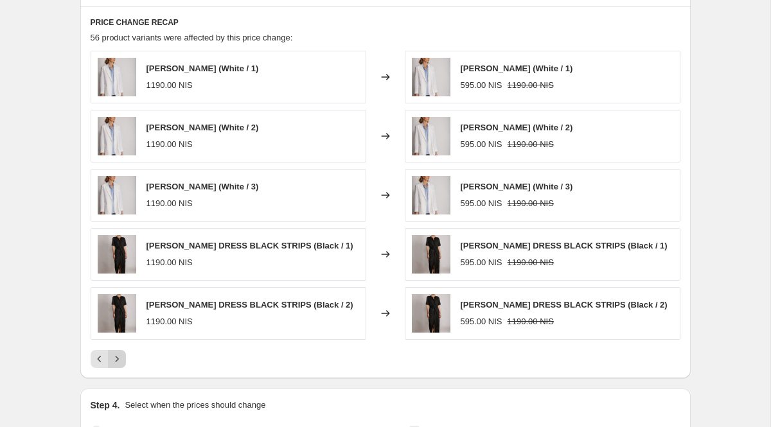
click at [119, 365] on icon "Next" at bounding box center [116, 359] width 13 height 13
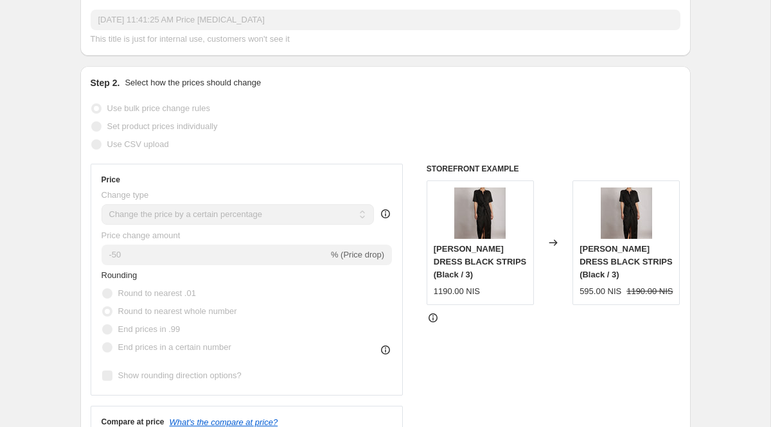
scroll to position [0, 0]
